Goal: Navigation & Orientation: Find specific page/section

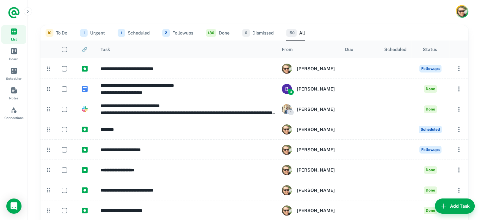
click at [64, 36] on button "10 To Do" at bounding box center [57, 32] width 22 height 15
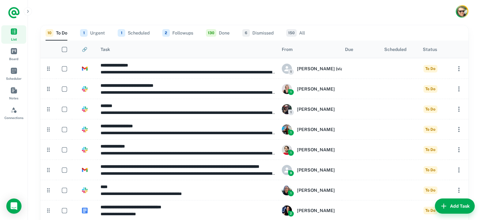
click at [223, 31] on button "130 Done" at bounding box center [218, 32] width 24 height 15
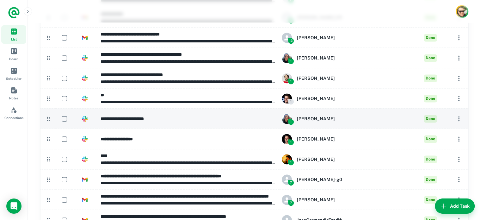
scroll to position [902, 0]
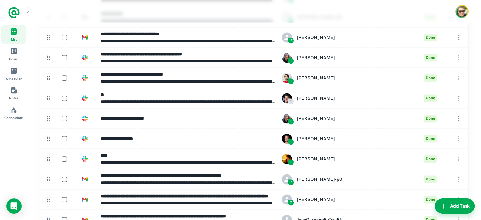
click at [459, 13] on img "Account button" at bounding box center [462, 11] width 11 height 11
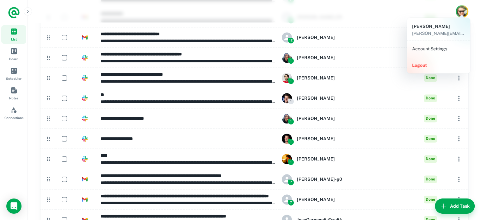
click at [440, 45] on li "Account Settings" at bounding box center [439, 48] width 58 height 11
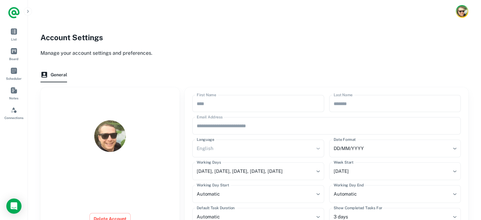
scroll to position [50, 0]
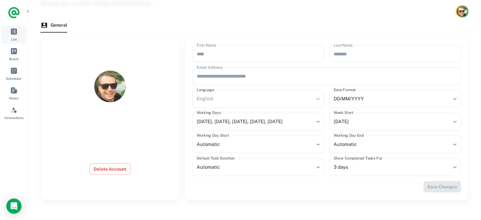
click at [15, 36] on link "List" at bounding box center [13, 34] width 25 height 18
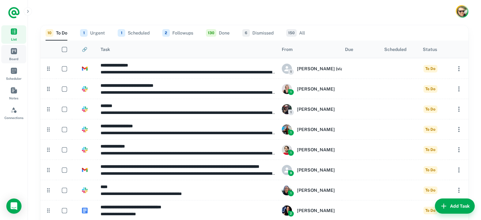
click at [14, 55] on link "Board" at bounding box center [13, 54] width 25 height 18
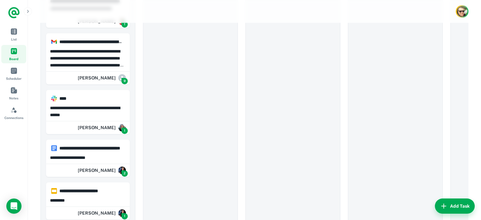
scroll to position [394, 0]
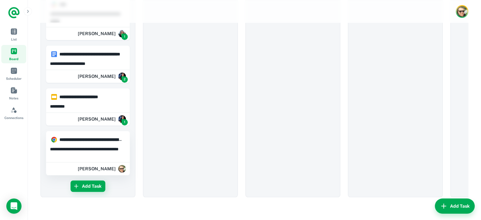
click at [91, 153] on p "**********" at bounding box center [88, 153] width 76 height 14
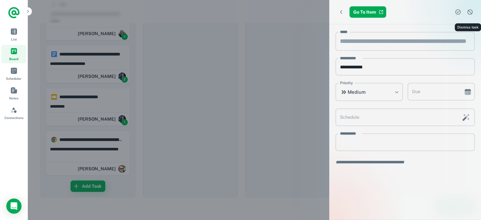
click at [472, 12] on icon "Dismiss task" at bounding box center [470, 12] width 6 height 6
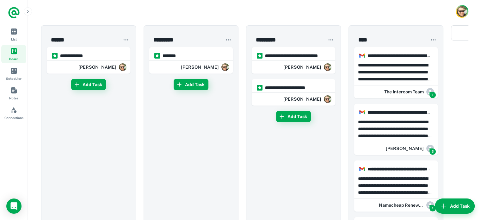
scroll to position [0, 173]
